Goal: Task Accomplishment & Management: Manage account settings

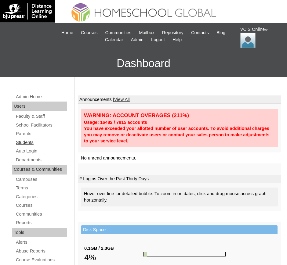
click at [31, 141] on link "Students" at bounding box center [41, 143] width 52 height 8
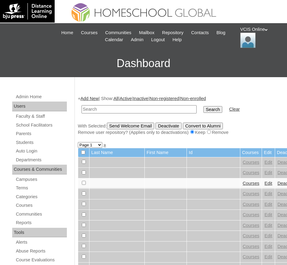
click at [120, 107] on input "text" at bounding box center [138, 109] width 115 height 8
type input "VCIS021-5B-SA2025"
click at [203, 107] on input "Search" at bounding box center [212, 109] width 19 height 7
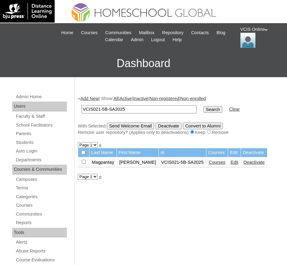
click at [218, 164] on link "Courses" at bounding box center [217, 162] width 17 height 5
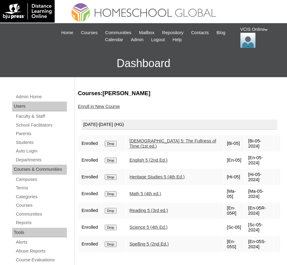
scroll to position [16, 0]
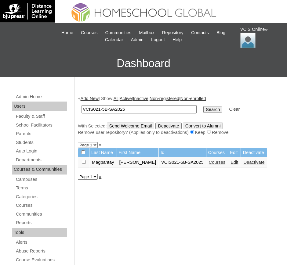
click at [230, 164] on link "Edit" at bounding box center [234, 162] width 8 height 5
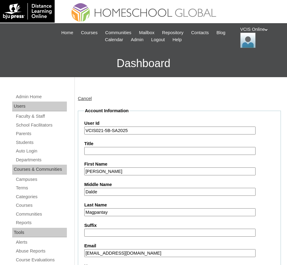
click at [125, 209] on input "Magpantay" at bounding box center [169, 212] width 171 height 8
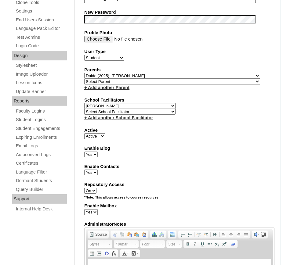
scroll to position [276, 0]
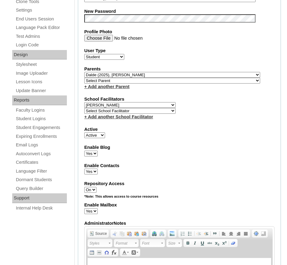
type input "Magpantay (2025)"
click at [149, 103] on select "Select School Facilitator [PERSON_NAME] [PERSON_NAME] Gloryfe [PERSON_NAME] [PE…" at bounding box center [129, 105] width 91 height 6
select select "36081"
click at [84, 102] on select "Select School Facilitator [PERSON_NAME] [PERSON_NAME] Gloryfe [PERSON_NAME] [PE…" at bounding box center [129, 105] width 91 height 6
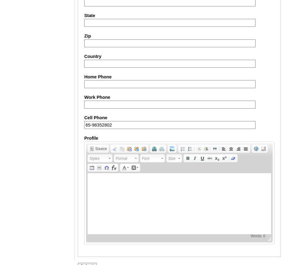
scroll to position [696, 0]
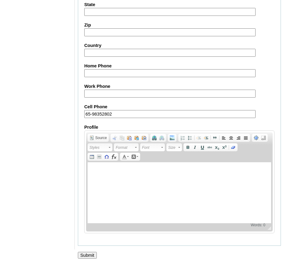
click at [87, 254] on input "Submit" at bounding box center [87, 255] width 19 height 7
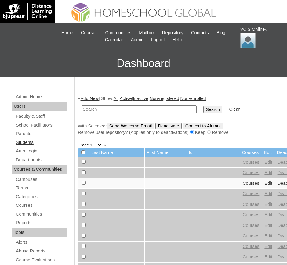
click at [24, 141] on link "Students" at bounding box center [41, 143] width 52 height 8
drag, startPoint x: 0, startPoint y: 0, endPoint x: 115, endPoint y: 107, distance: 157.5
click at [115, 107] on input "text" at bounding box center [138, 109] width 115 height 8
type input "VCIS021-5B-SA2025"
click at [203, 108] on input "Search" at bounding box center [212, 109] width 19 height 7
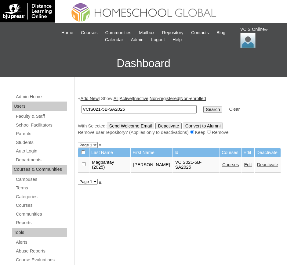
click at [229, 166] on link "Courses" at bounding box center [230, 164] width 17 height 5
